Goal: Transaction & Acquisition: Download file/media

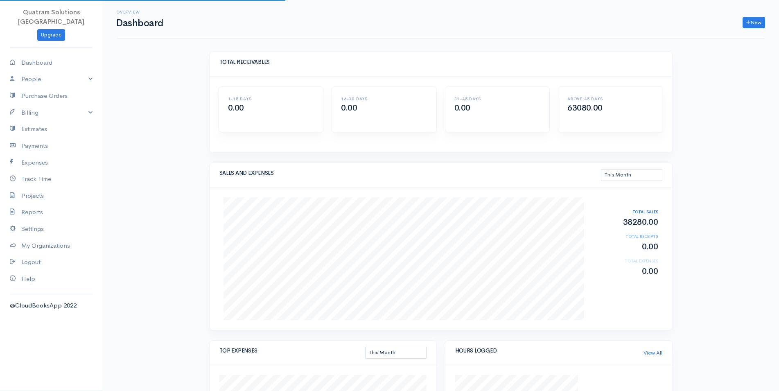
select select "thismonth"
click at [50, 104] on link "Billing" at bounding box center [51, 112] width 102 height 17
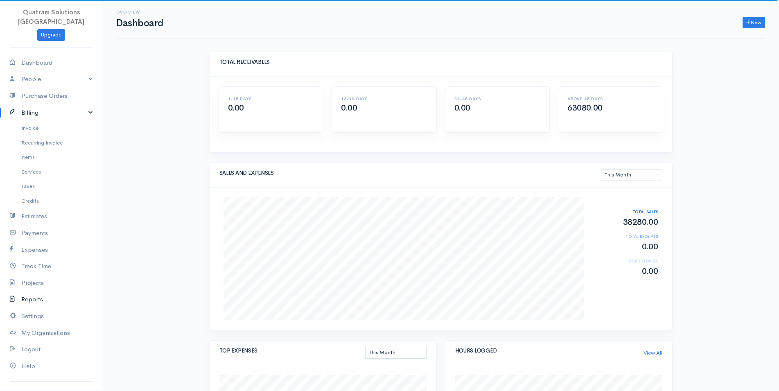
click at [30, 291] on link "Reports" at bounding box center [51, 299] width 102 height 17
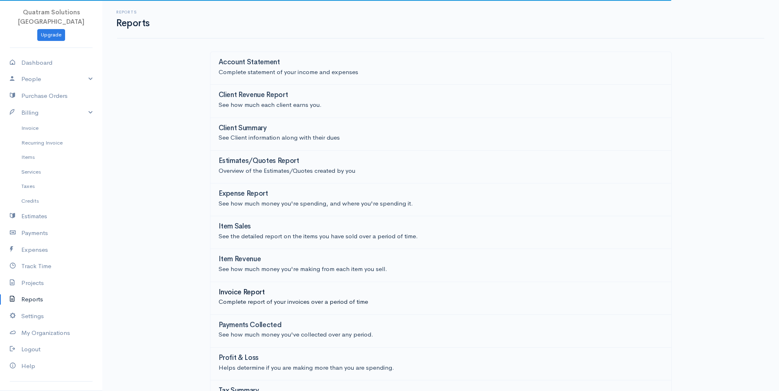
click at [238, 297] on div "Invoice Report" at bounding box center [440, 292] width 444 height 9
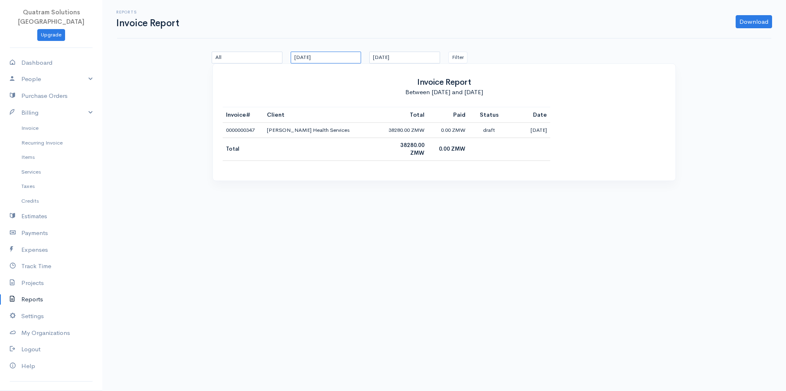
click at [329, 55] on input "[DATE]" at bounding box center [325, 58] width 71 height 12
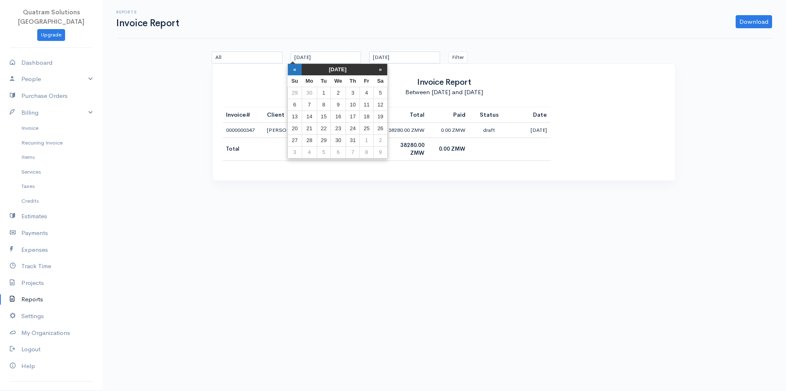
click at [299, 72] on th "«" at bounding box center [295, 69] width 14 height 11
click at [298, 72] on th "«" at bounding box center [298, 69] width 14 height 11
click at [328, 94] on td "1" at bounding box center [327, 93] width 14 height 12
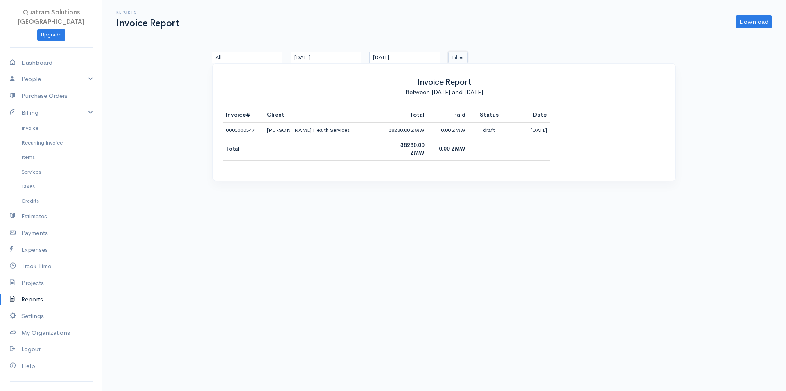
click at [463, 57] on button "Filter" at bounding box center [457, 58] width 19 height 12
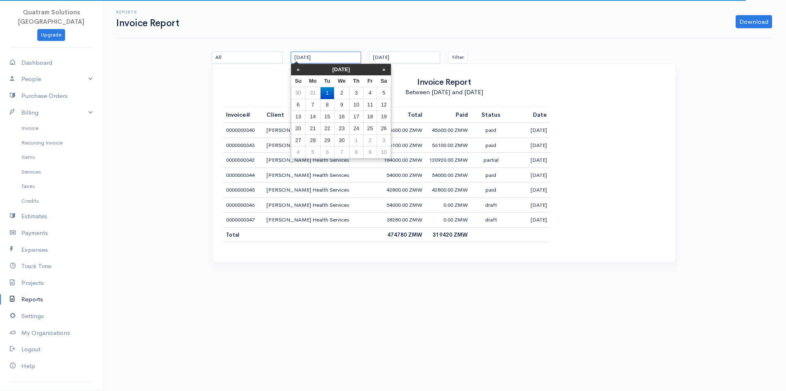
click at [306, 60] on input "[DATE]" at bounding box center [325, 58] width 71 height 12
click at [299, 71] on th "«" at bounding box center [298, 69] width 14 height 11
click at [295, 68] on th "«" at bounding box center [298, 69] width 14 height 11
drag, startPoint x: 343, startPoint y: 88, endPoint x: 393, endPoint y: 74, distance: 52.1
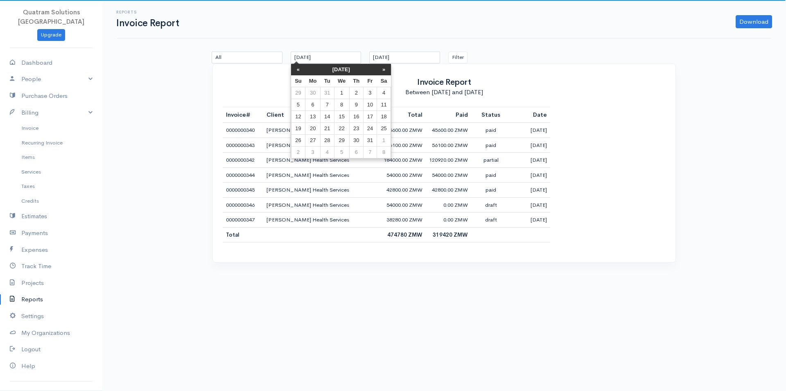
click at [343, 88] on td "1" at bounding box center [341, 93] width 15 height 12
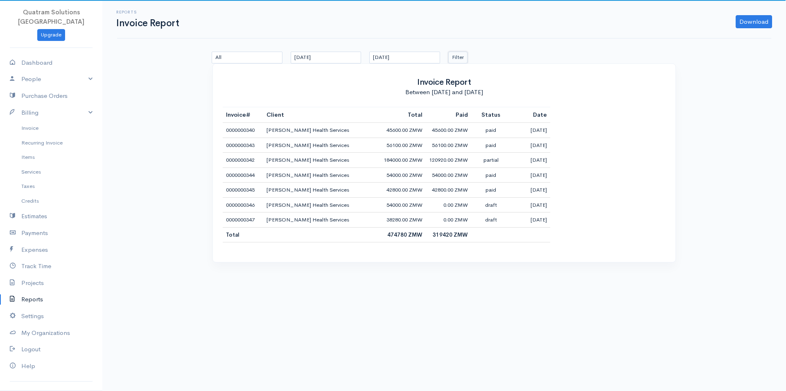
click at [451, 56] on button "Filter" at bounding box center [457, 58] width 19 height 12
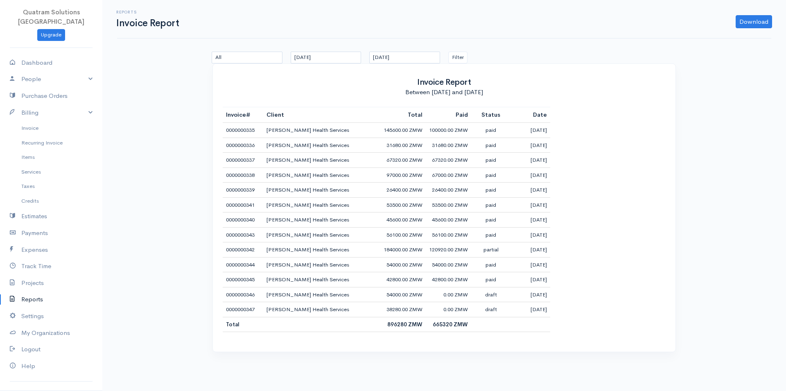
click at [467, 251] on tr "0000000342 [PERSON_NAME] Health Services 184000.00 ZMW 120920.00 ZMW partial [D…" at bounding box center [386, 249] width 327 height 15
drag, startPoint x: 452, startPoint y: 251, endPoint x: 377, endPoint y: 250, distance: 74.5
click at [377, 250] on tr "0000000342 [PERSON_NAME] Health Services 184000.00 ZMW 120920.00 ZMW partial [D…" at bounding box center [386, 249] width 327 height 15
click at [281, 176] on td "[PERSON_NAME] Health Services" at bounding box center [321, 174] width 117 height 15
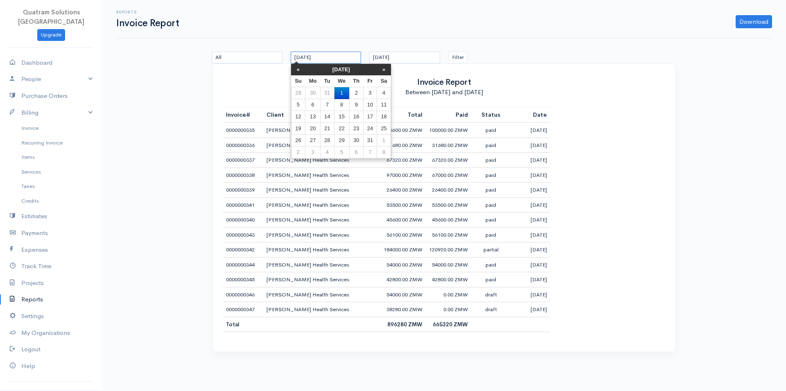
click at [320, 56] on input "[DATE]" at bounding box center [325, 58] width 71 height 12
click at [385, 67] on th "»" at bounding box center [384, 69] width 14 height 11
click at [384, 93] on td "1" at bounding box center [384, 93] width 14 height 12
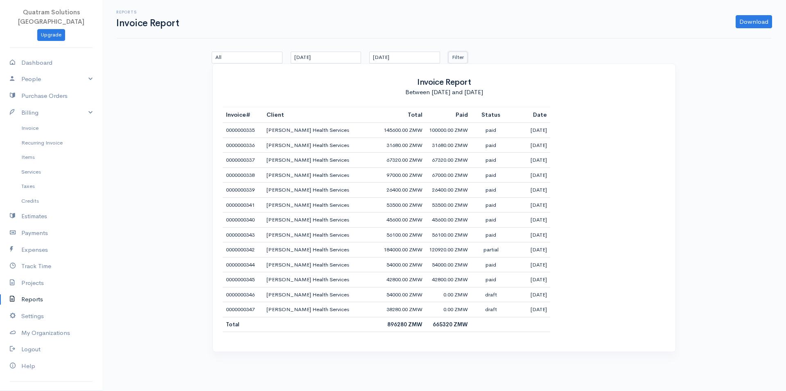
click at [452, 58] on button "Filter" at bounding box center [457, 58] width 19 height 12
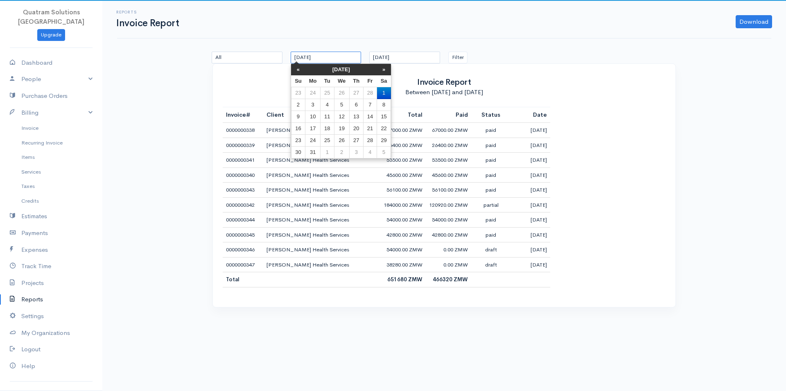
click at [352, 55] on input "[DATE]" at bounding box center [325, 58] width 71 height 12
click at [383, 72] on th "»" at bounding box center [384, 69] width 14 height 11
click at [330, 89] on td "1" at bounding box center [327, 93] width 14 height 12
type input "[DATE]"
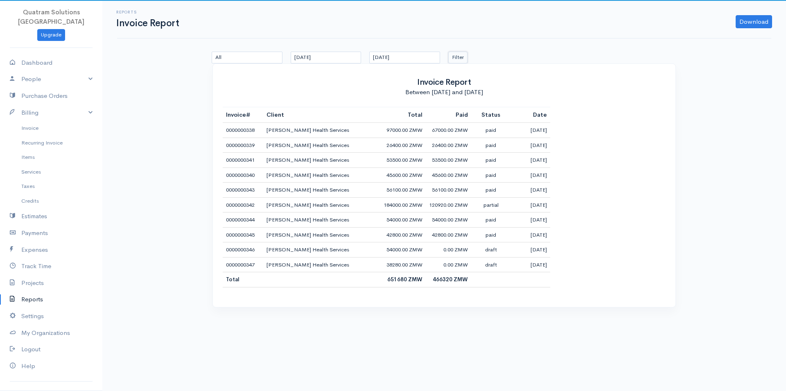
click at [455, 57] on button "Filter" at bounding box center [457, 58] width 19 height 12
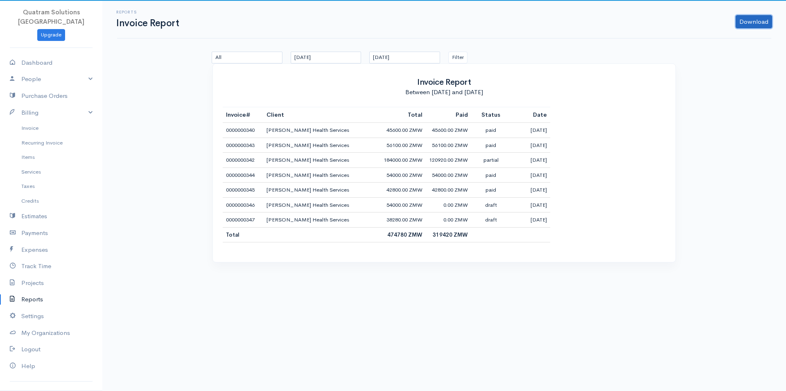
click at [754, 21] on link "Download" at bounding box center [753, 21] width 36 height 13
click at [734, 38] on link "PDF" at bounding box center [737, 39] width 65 height 14
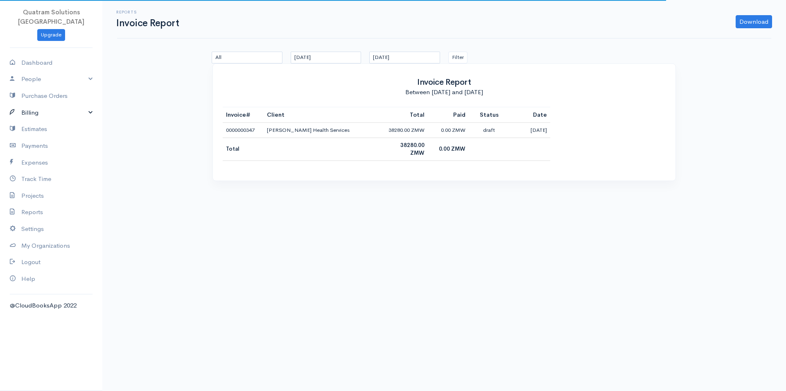
click at [42, 110] on link "Billing" at bounding box center [51, 112] width 102 height 17
click at [33, 121] on link "Invoice" at bounding box center [51, 128] width 102 height 15
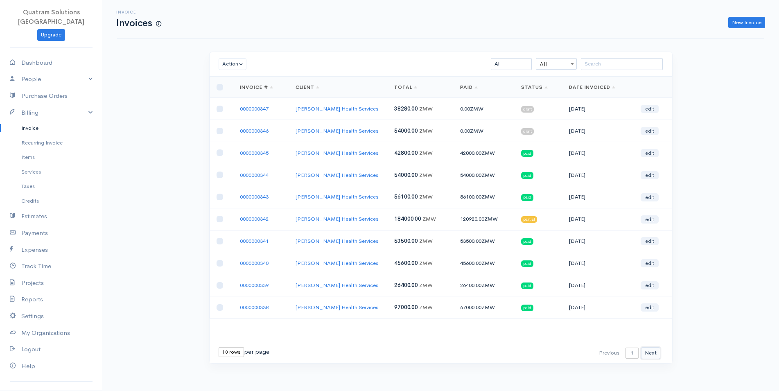
click at [652, 354] on button "Next" at bounding box center [650, 353] width 19 height 12
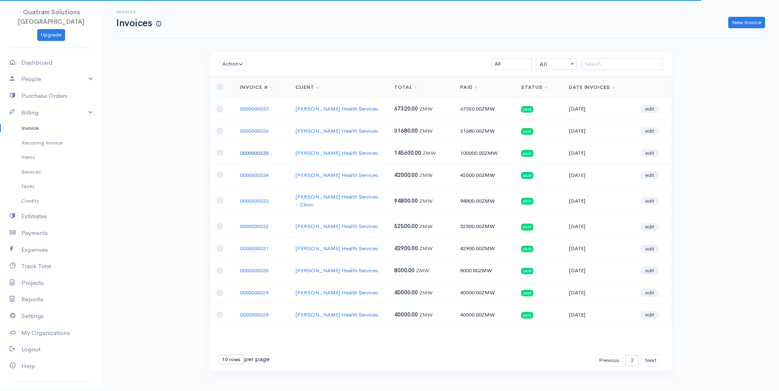
click at [248, 153] on link "0000000335" at bounding box center [254, 152] width 29 height 7
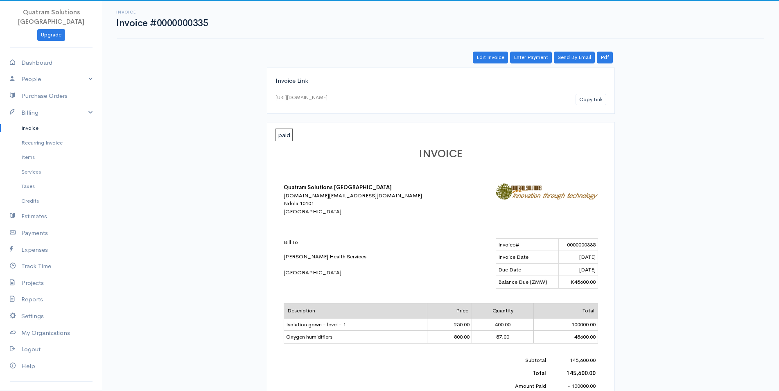
click at [36, 121] on link "Invoice" at bounding box center [51, 128] width 102 height 15
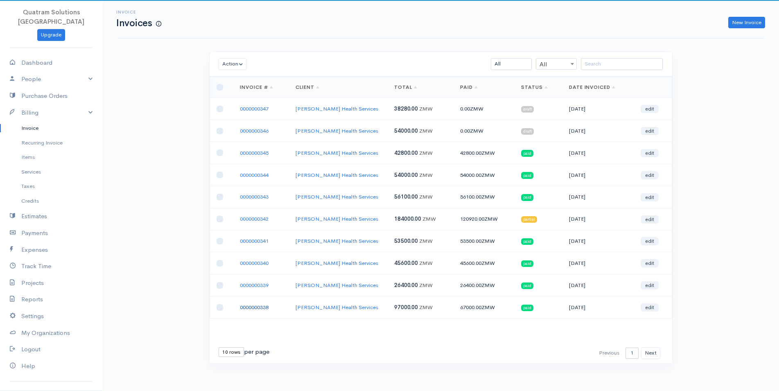
click at [259, 308] on link "0000000338" at bounding box center [254, 307] width 29 height 7
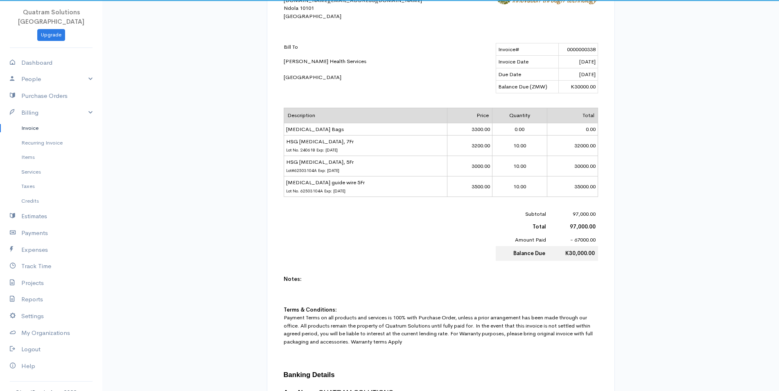
scroll to position [209, 0]
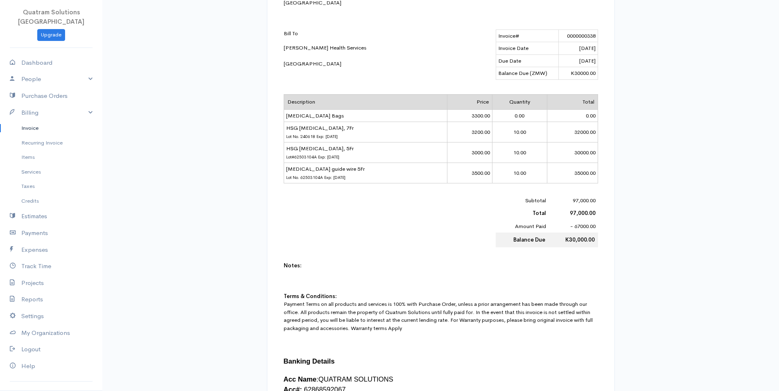
click at [36, 121] on link "Invoice" at bounding box center [51, 128] width 102 height 15
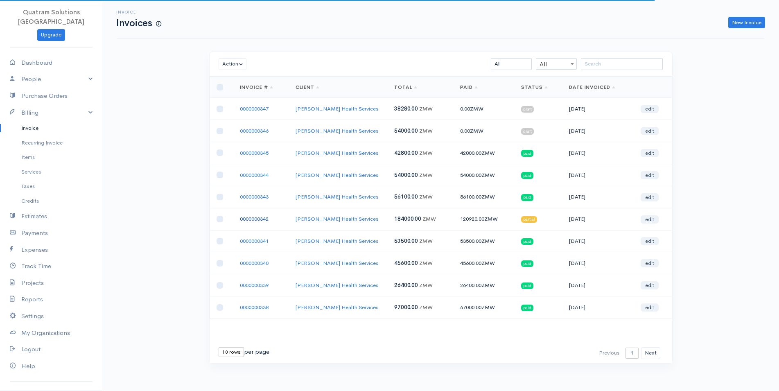
click at [257, 218] on link "0000000342" at bounding box center [254, 218] width 29 height 7
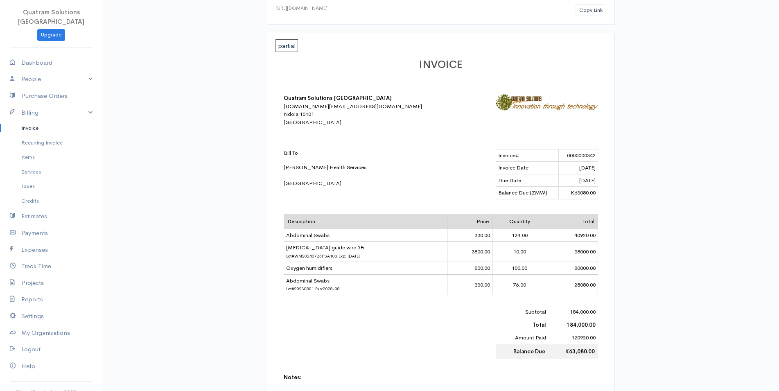
scroll to position [83, 0]
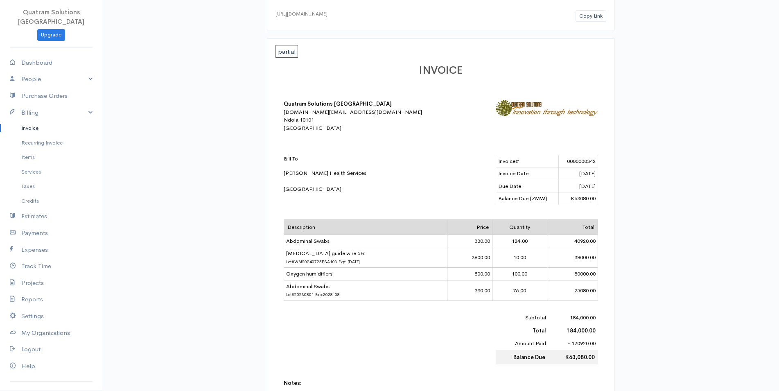
click at [34, 121] on link "Invoice" at bounding box center [51, 128] width 102 height 15
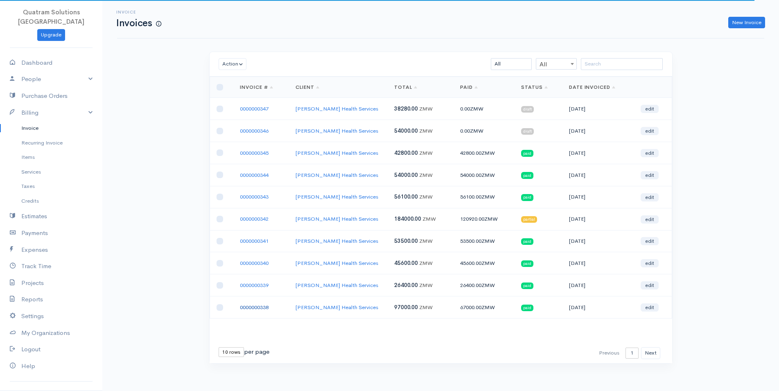
click at [263, 308] on link "0000000338" at bounding box center [254, 307] width 29 height 7
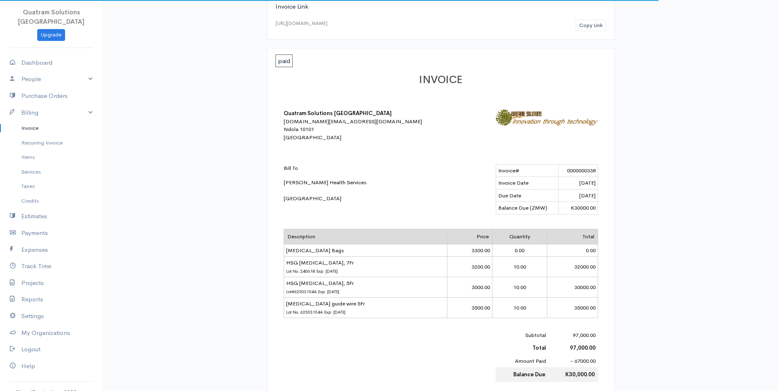
scroll to position [125, 0]
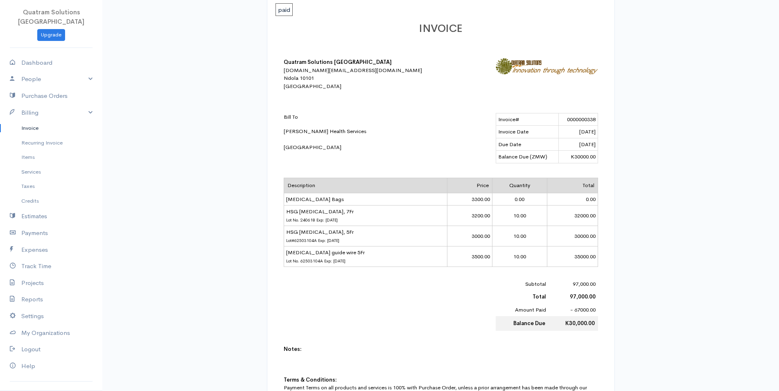
click at [35, 121] on link "Invoice" at bounding box center [51, 128] width 102 height 15
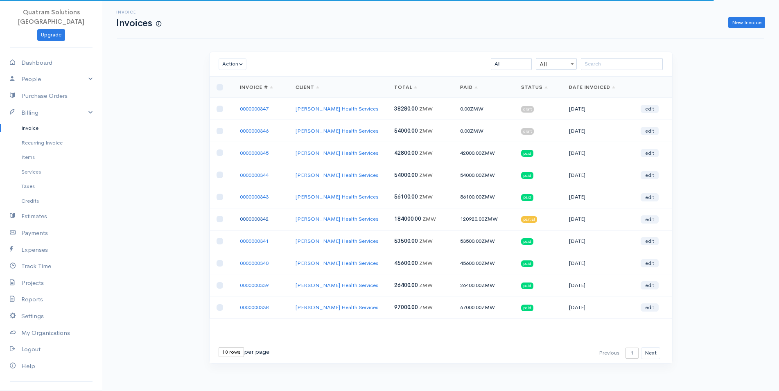
click at [259, 218] on link "0000000342" at bounding box center [254, 218] width 29 height 7
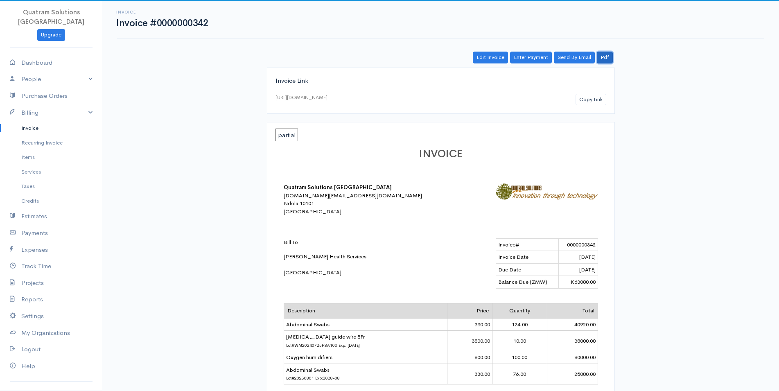
click at [603, 57] on link "Pdf" at bounding box center [605, 58] width 16 height 12
click at [22, 122] on link "Invoice" at bounding box center [51, 128] width 102 height 15
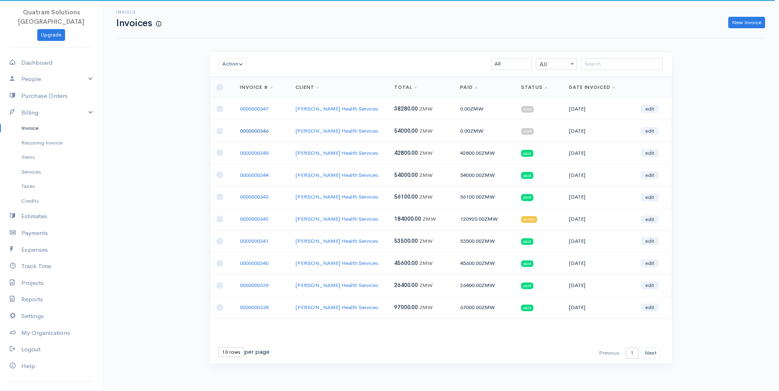
click at [258, 132] on link "0000000346" at bounding box center [254, 130] width 29 height 7
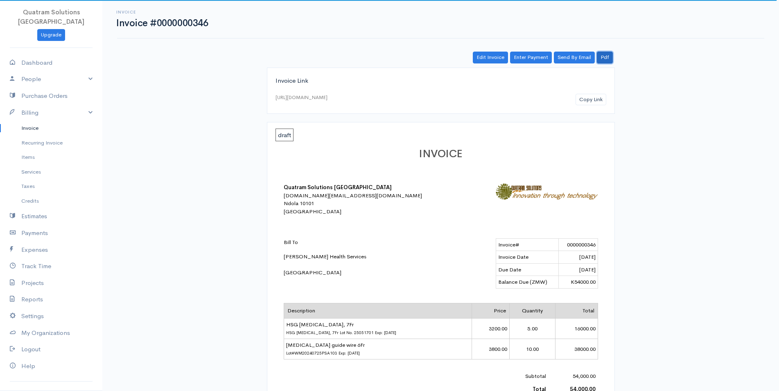
click at [607, 59] on link "Pdf" at bounding box center [605, 58] width 16 height 12
click at [33, 121] on link "Invoice" at bounding box center [51, 128] width 102 height 15
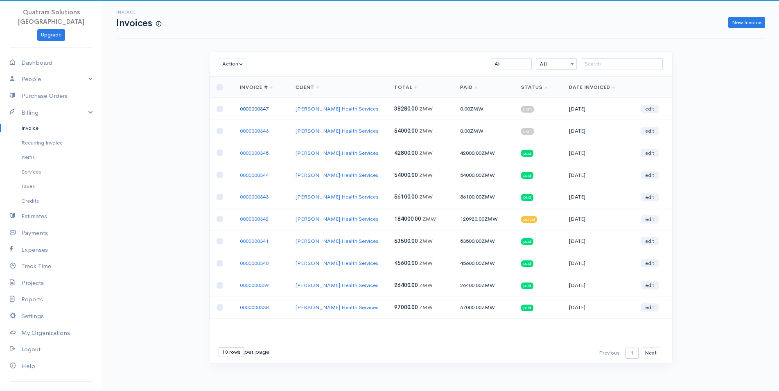
click at [253, 108] on link "0000000347" at bounding box center [254, 108] width 29 height 7
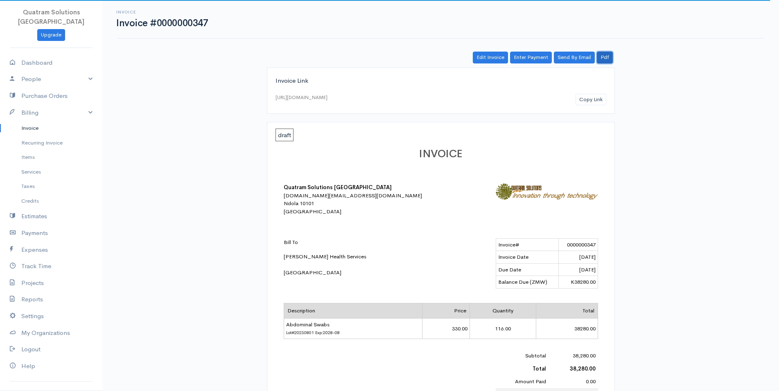
click at [609, 55] on link "Pdf" at bounding box center [605, 58] width 16 height 12
